Goal: Information Seeking & Learning: Learn about a topic

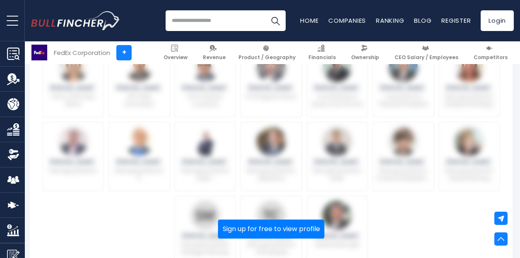
scroll to position [505, 1]
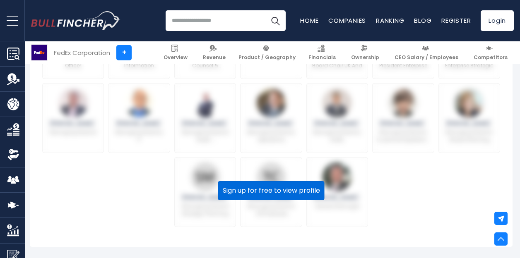
click at [270, 191] on button "Sign up for free to view profile" at bounding box center [271, 190] width 106 height 19
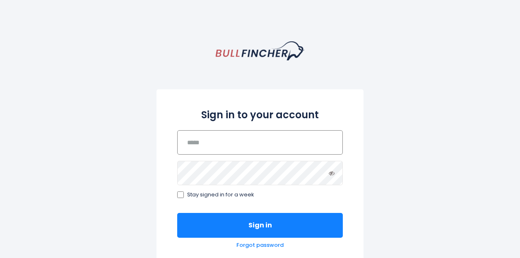
click at [186, 144] on input "email" at bounding box center [260, 142] width 166 height 24
type input "**********"
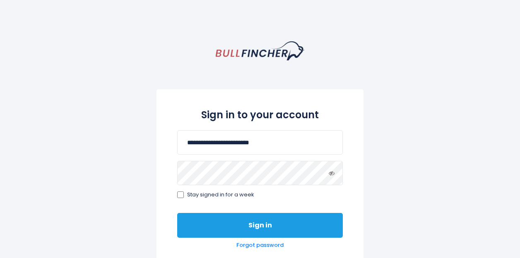
click at [237, 228] on button "Sign in" at bounding box center [260, 225] width 166 height 25
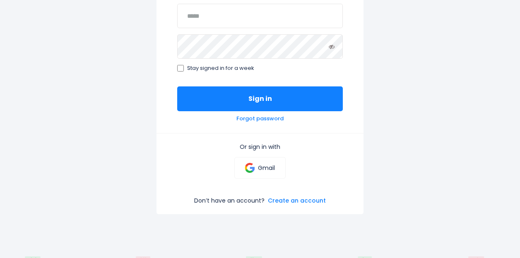
scroll to position [127, 0]
click at [254, 168] on img at bounding box center [250, 168] width 10 height 10
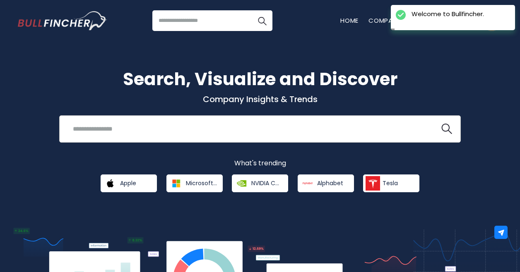
click at [70, 129] on input "search" at bounding box center [249, 128] width 363 height 15
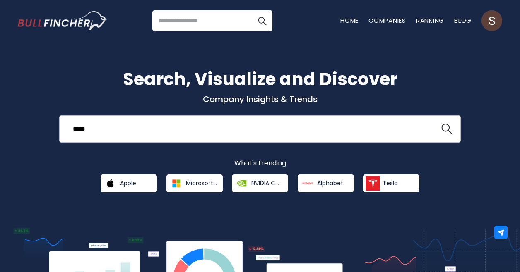
click at [441, 124] on button at bounding box center [446, 129] width 11 height 11
type input "**********"
click at [445, 129] on img "search icon" at bounding box center [446, 129] width 11 height 11
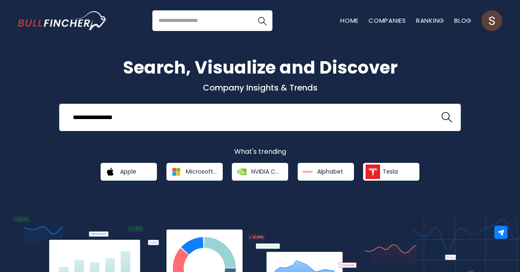
scroll to position [17, 0]
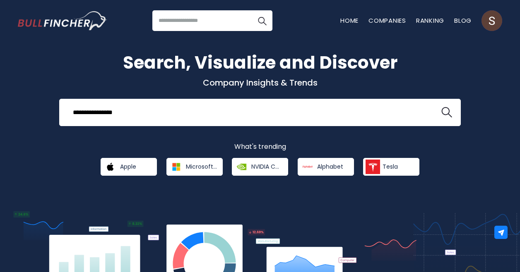
click at [159, 19] on input "search" at bounding box center [212, 20] width 120 height 21
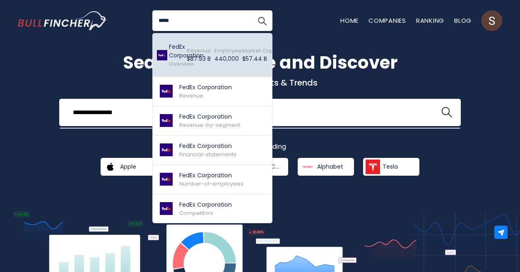
type input "*****"
click at [187, 55] on p "$87.93 B" at bounding box center [199, 59] width 24 height 9
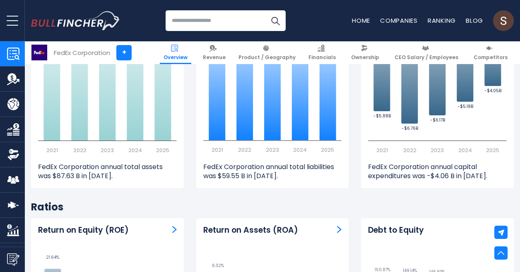
scroll to position [1474, 0]
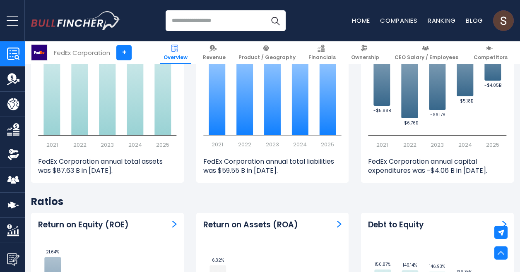
click at [10, 180] on img "Company Employees" at bounding box center [13, 180] width 12 height 12
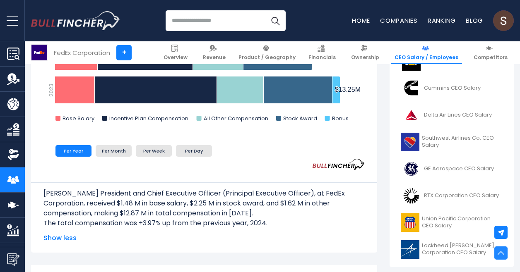
scroll to position [75, 0]
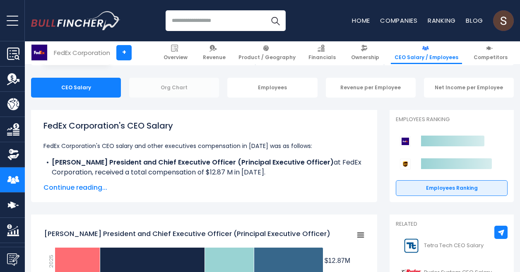
click at [180, 91] on div "Org Chart" at bounding box center [174, 88] width 90 height 20
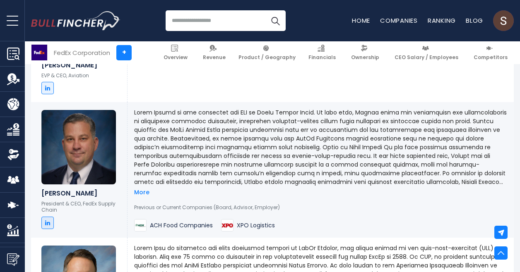
scroll to position [1104, 0]
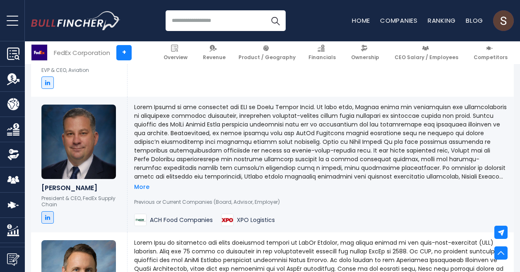
click at [14, 19] on button "open menu" at bounding box center [12, 20] width 25 height 41
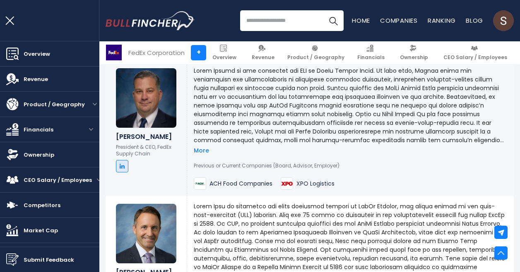
click at [14, 19] on button "open menu" at bounding box center [12, 20] width 25 height 41
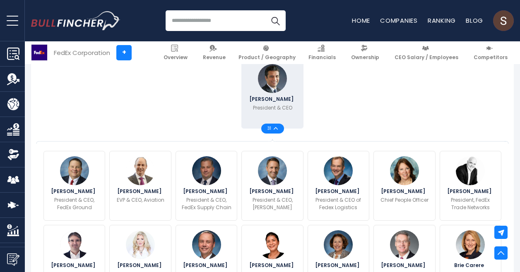
scroll to position [214, 0]
click at [392, 19] on link "Companies" at bounding box center [399, 20] width 38 height 9
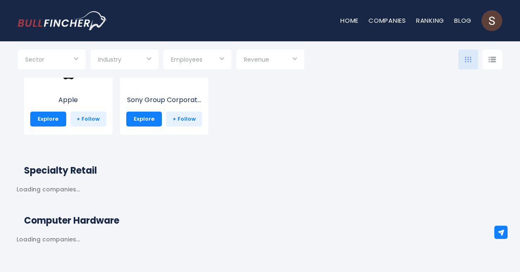
scroll to position [238, 0]
